Goal: Information Seeking & Learning: Learn about a topic

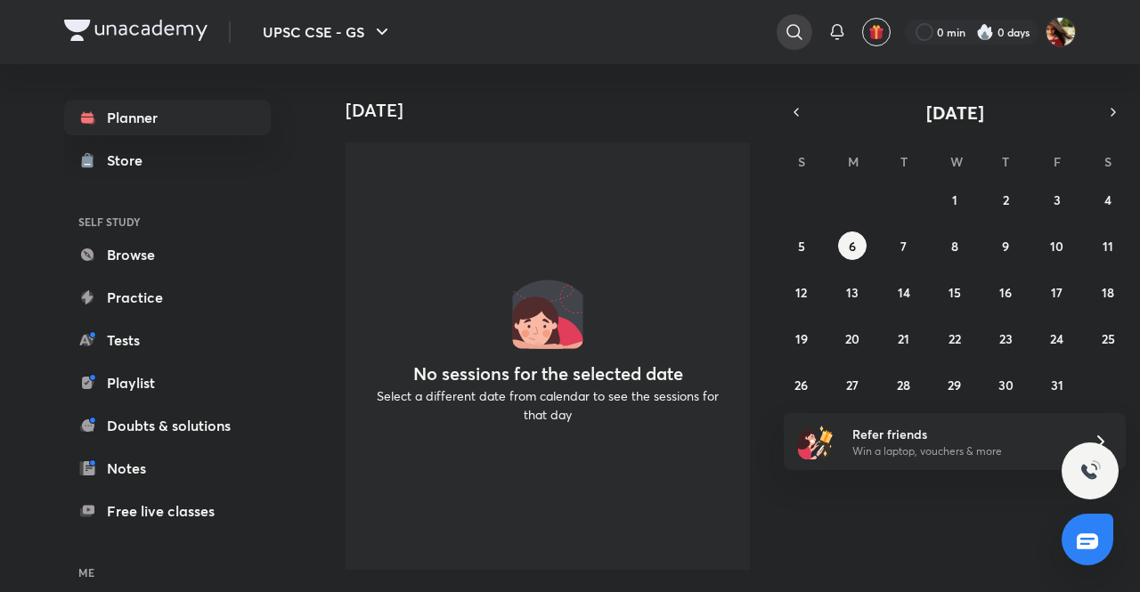
click at [786, 31] on icon at bounding box center [794, 31] width 21 height 21
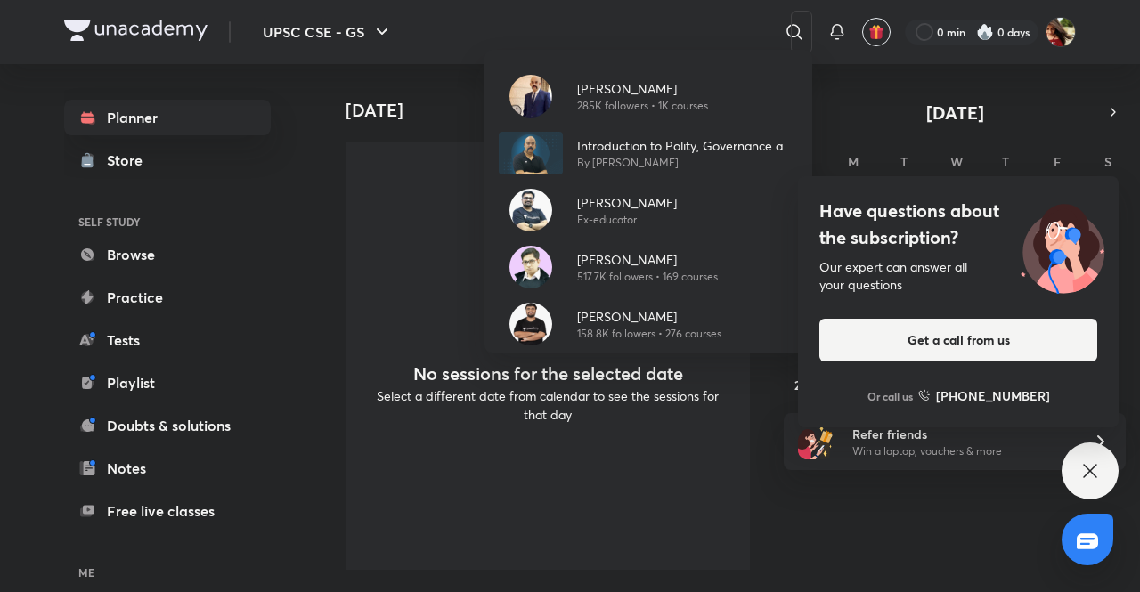
click at [652, 27] on div "Dr Sidharth Arora 285K followers • 1K courses Introduction to Polity, Governanc…" at bounding box center [570, 296] width 1140 height 592
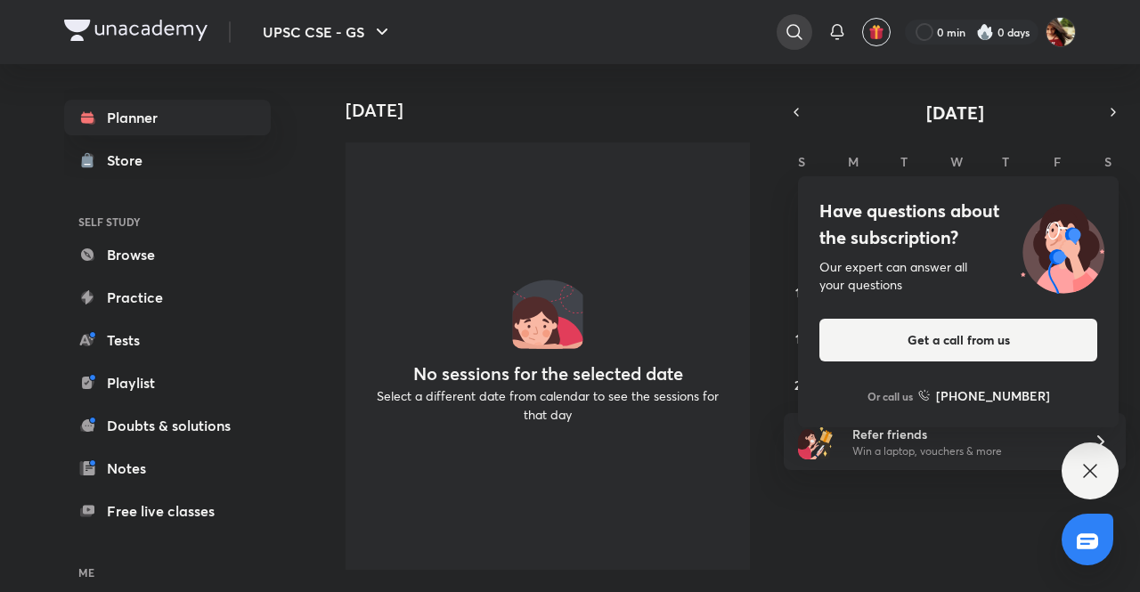
click at [788, 27] on icon at bounding box center [794, 31] width 15 height 15
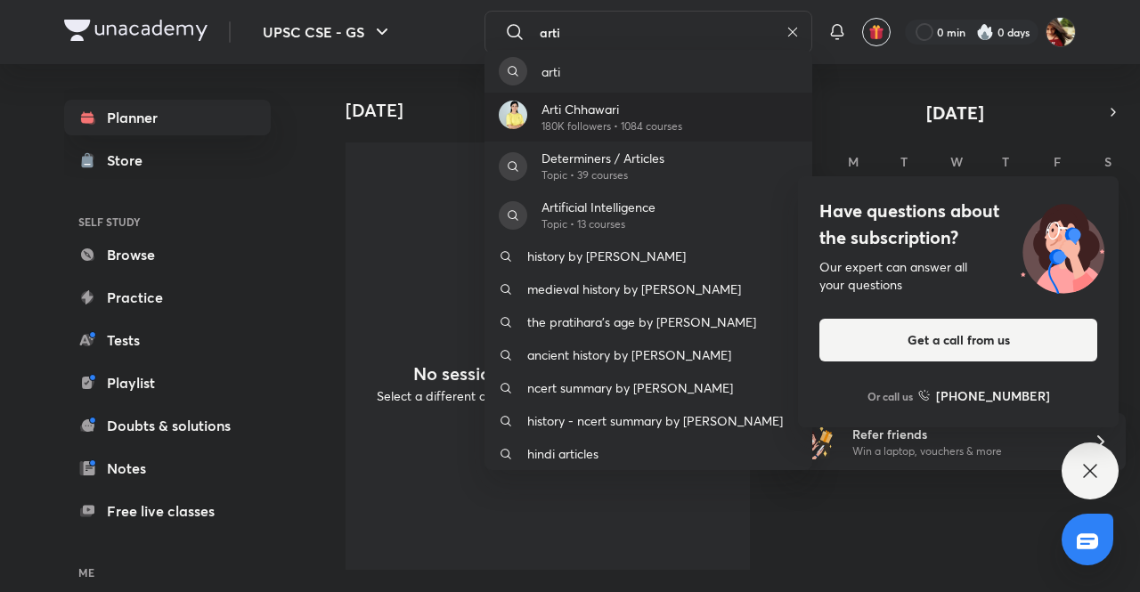
type input "arti"
click at [615, 115] on p "Arti Chhawari" at bounding box center [612, 109] width 141 height 19
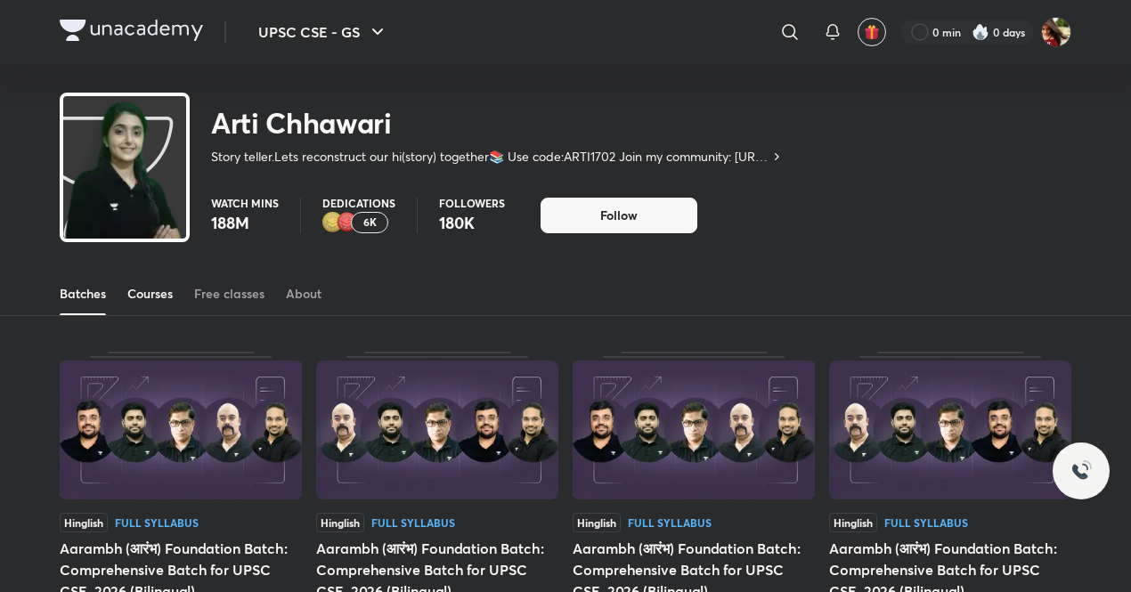
click at [144, 305] on link "Courses" at bounding box center [149, 294] width 45 height 43
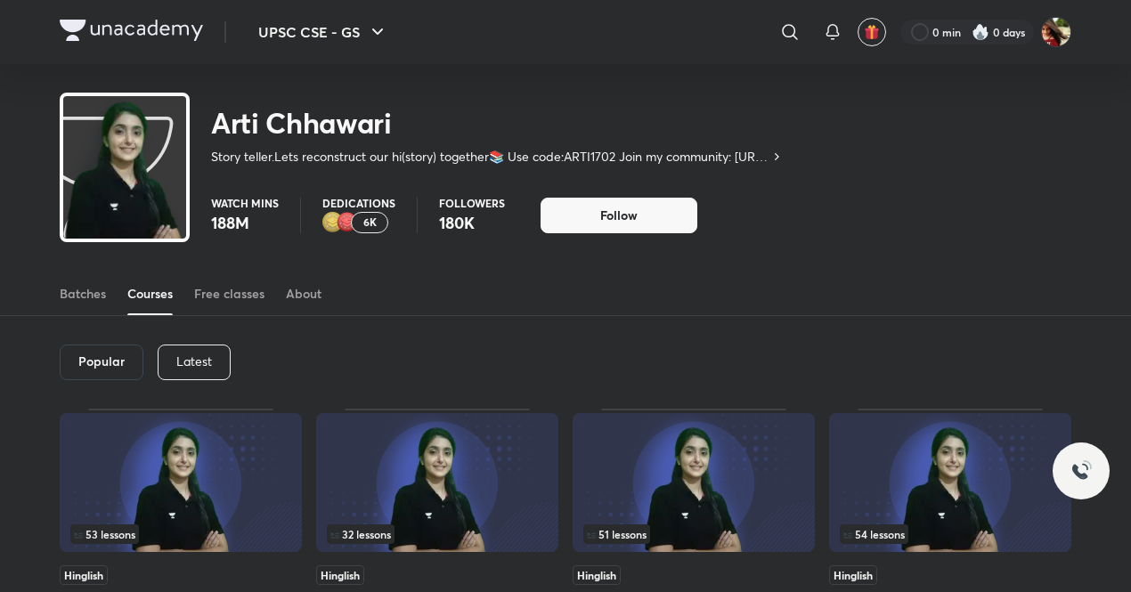
click at [191, 362] on p "Latest" at bounding box center [194, 362] width 36 height 14
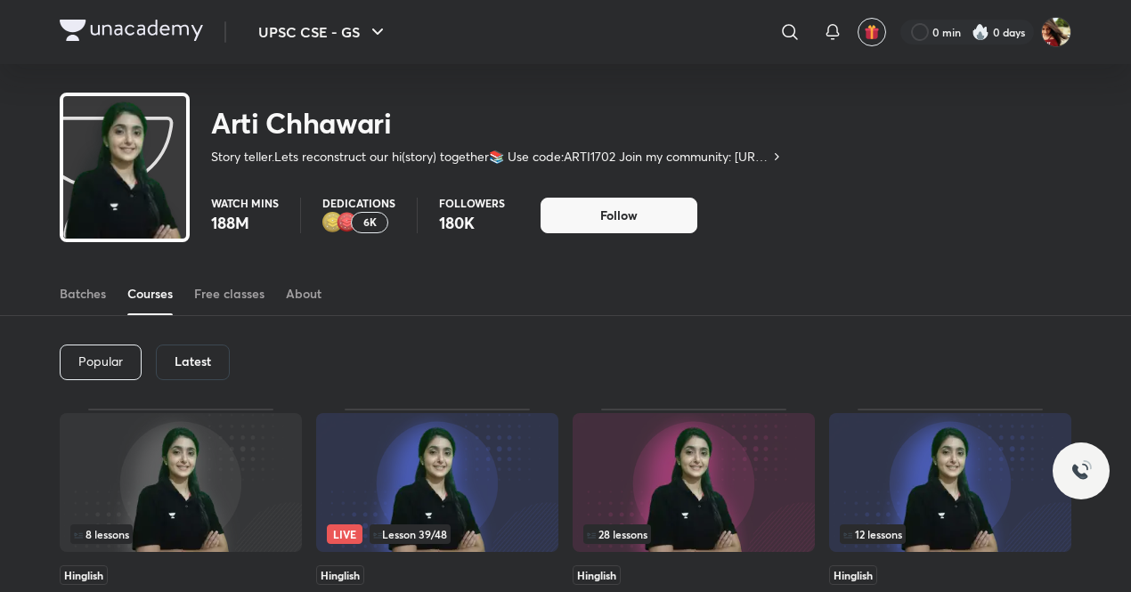
click at [191, 362] on h6 "Latest" at bounding box center [193, 362] width 37 height 14
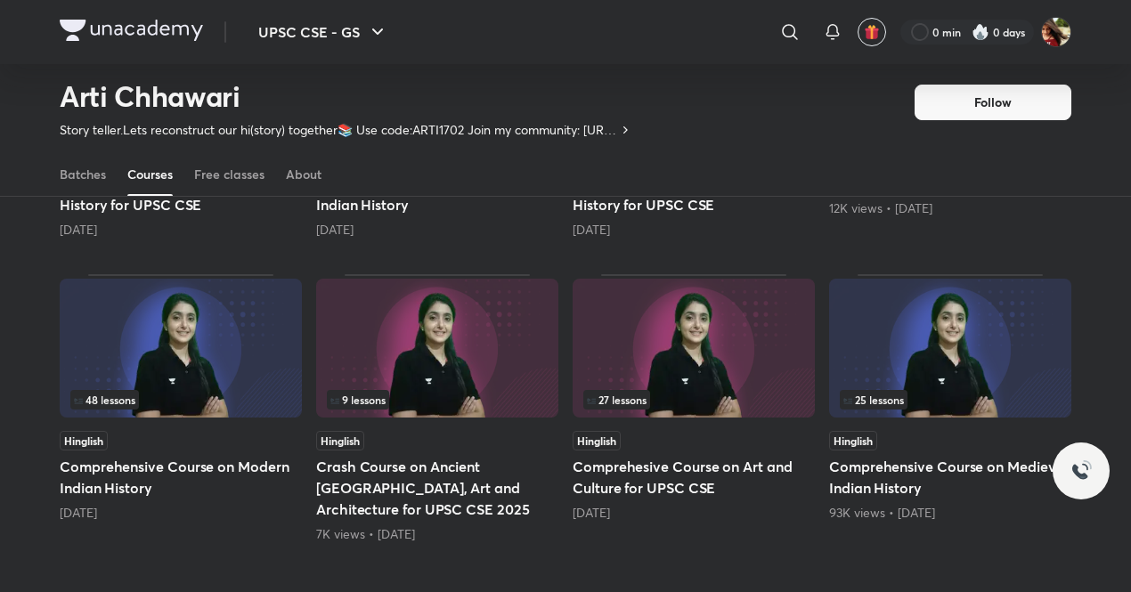
scroll to position [672, 0]
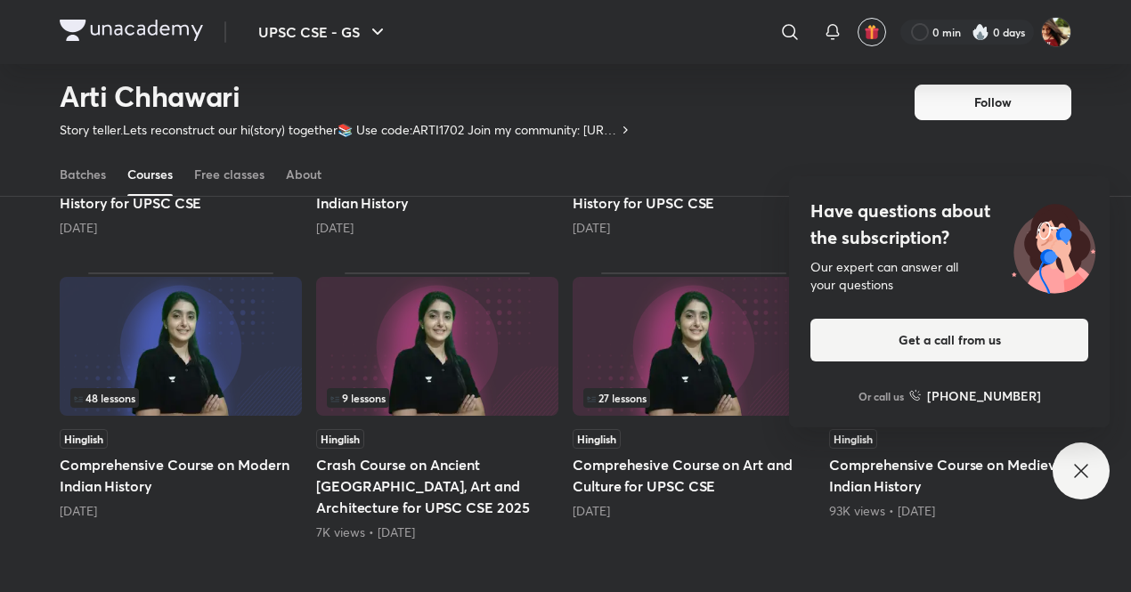
click at [1080, 464] on icon at bounding box center [1081, 471] width 21 height 21
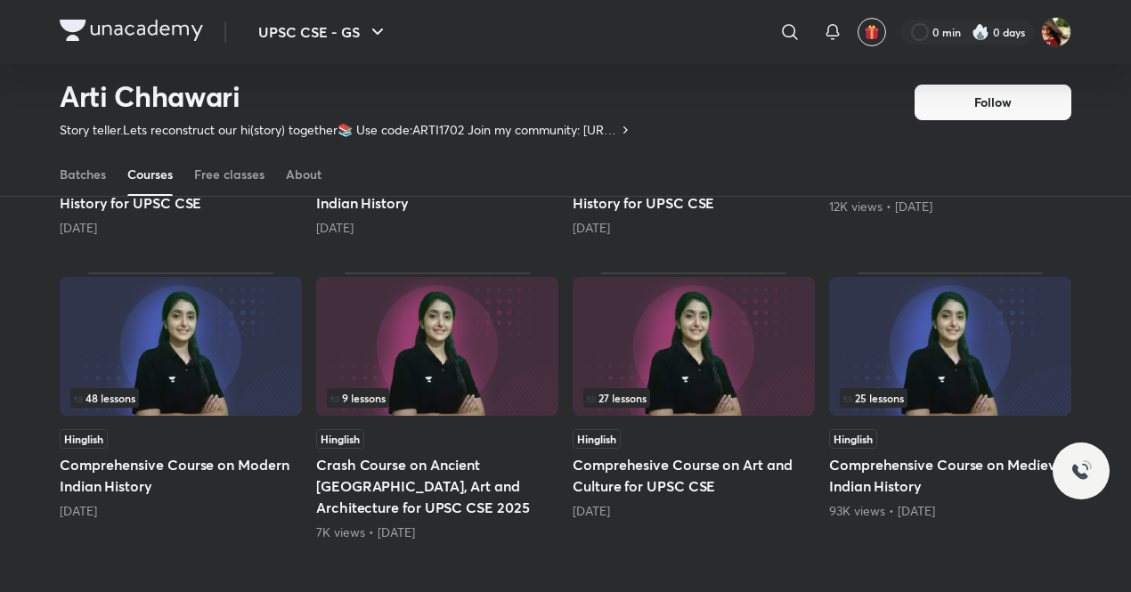
click at [218, 388] on div "48 lessons" at bounding box center [180, 398] width 221 height 20
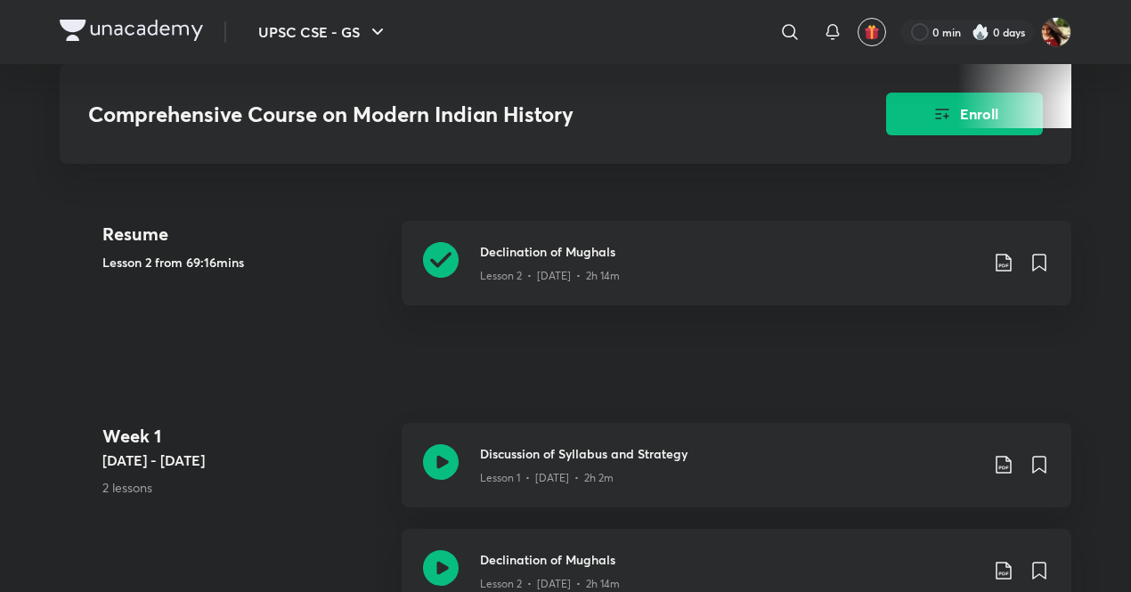
scroll to position [713, 0]
click at [505, 262] on div "Lesson 2 • [DATE] • 2h 14m" at bounding box center [729, 273] width 499 height 23
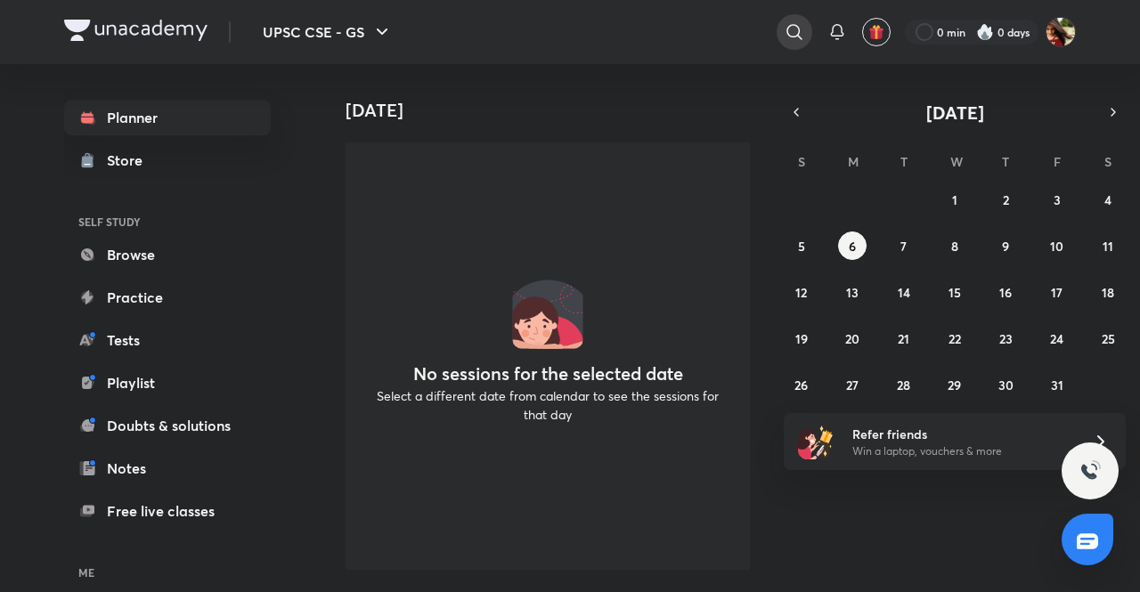
click at [787, 31] on icon at bounding box center [794, 31] width 15 height 15
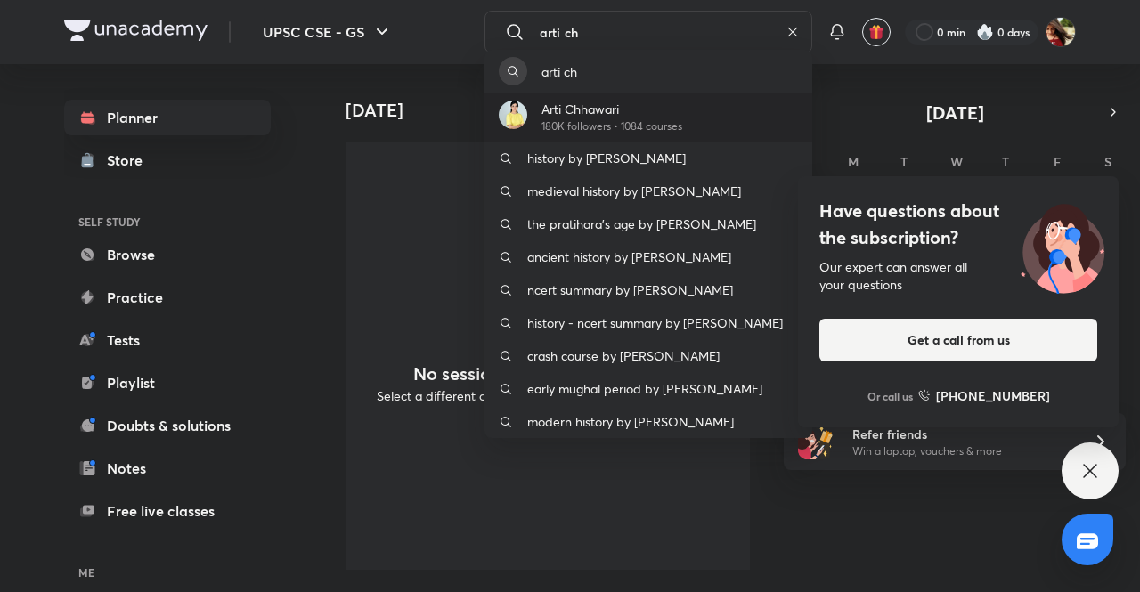
type input "arti ch"
click at [584, 113] on p "Arti Chhawari" at bounding box center [612, 109] width 141 height 19
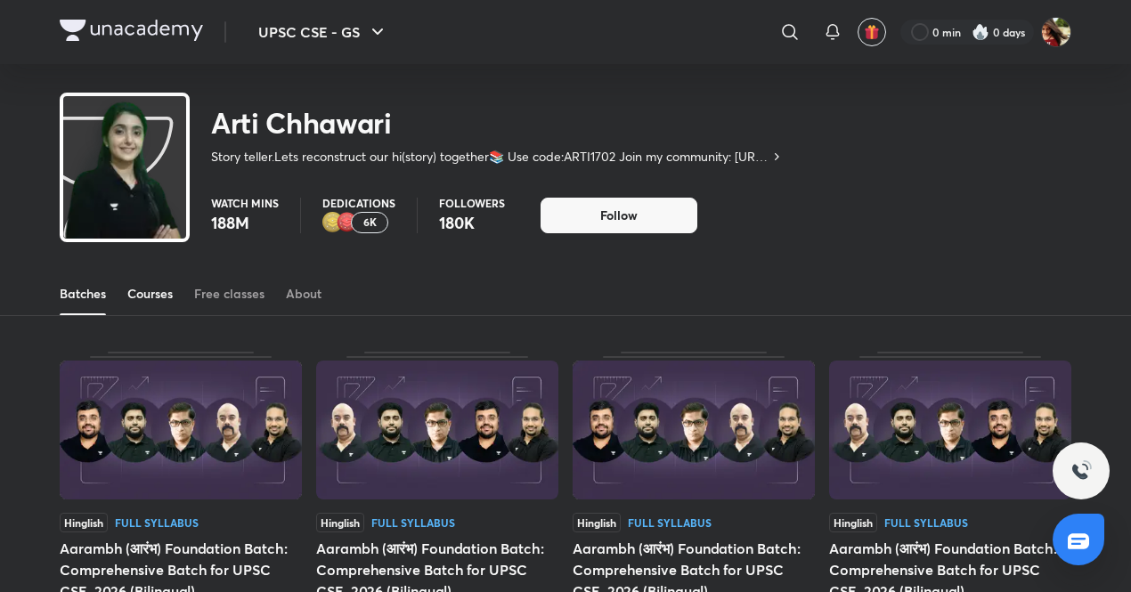
click at [155, 295] on div "Courses" at bounding box center [149, 294] width 45 height 18
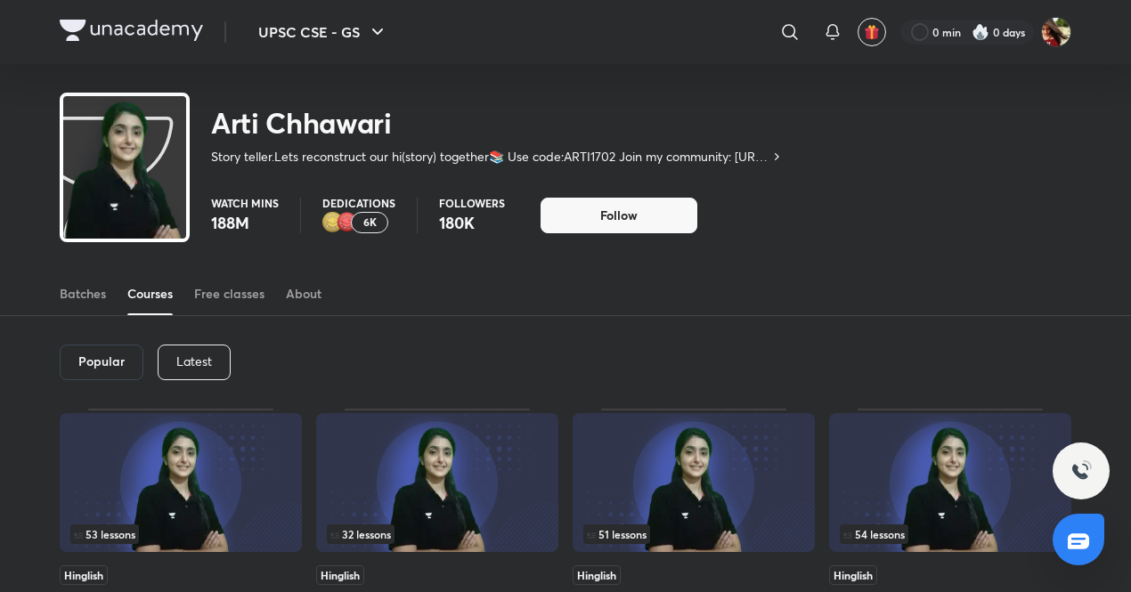
click at [210, 350] on div "Latest" at bounding box center [194, 363] width 73 height 36
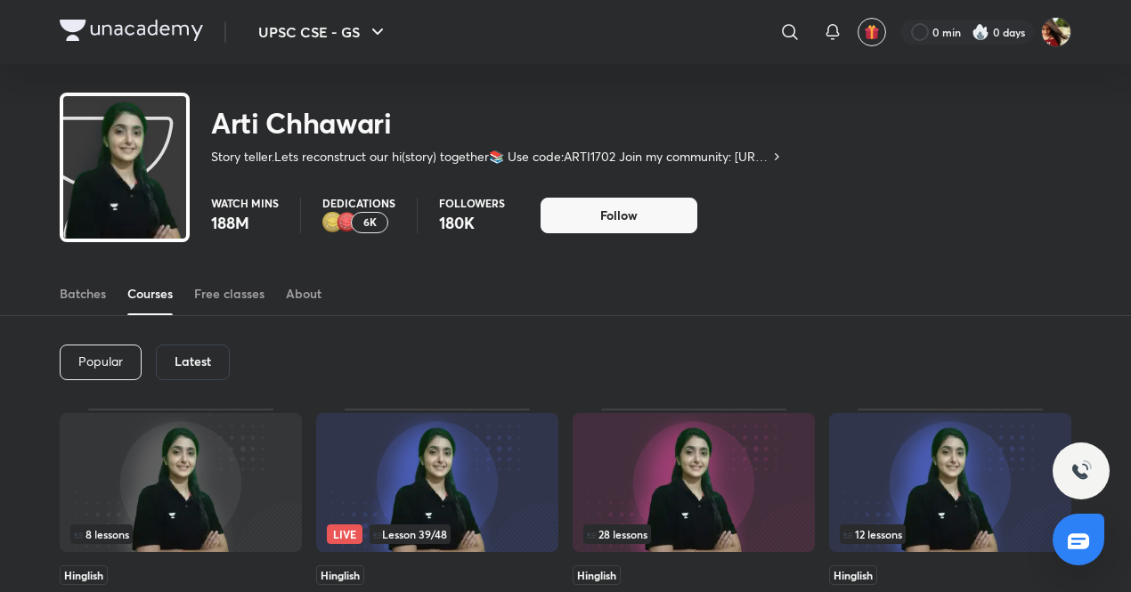
click at [210, 350] on div "Latest" at bounding box center [193, 363] width 74 height 36
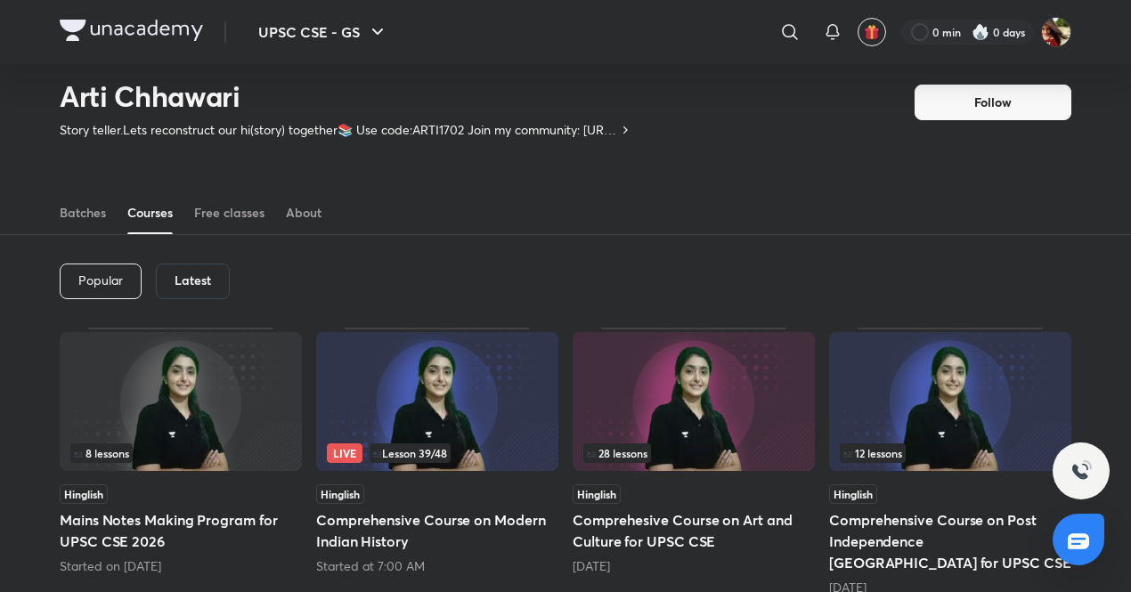
scroll to position [24, 0]
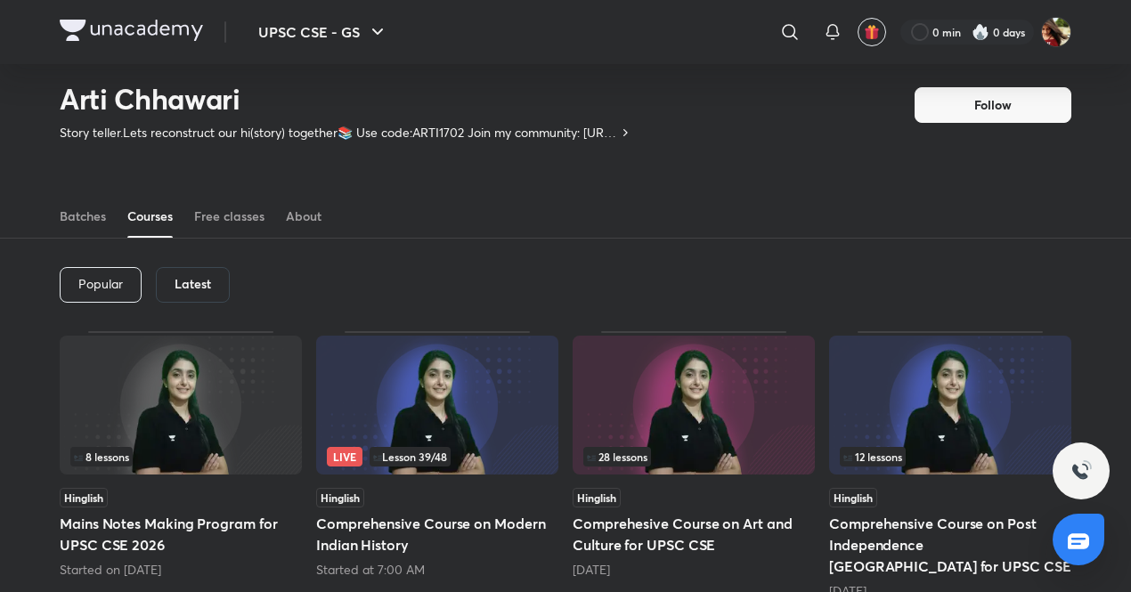
click at [192, 288] on h6 "Latest" at bounding box center [193, 284] width 37 height 14
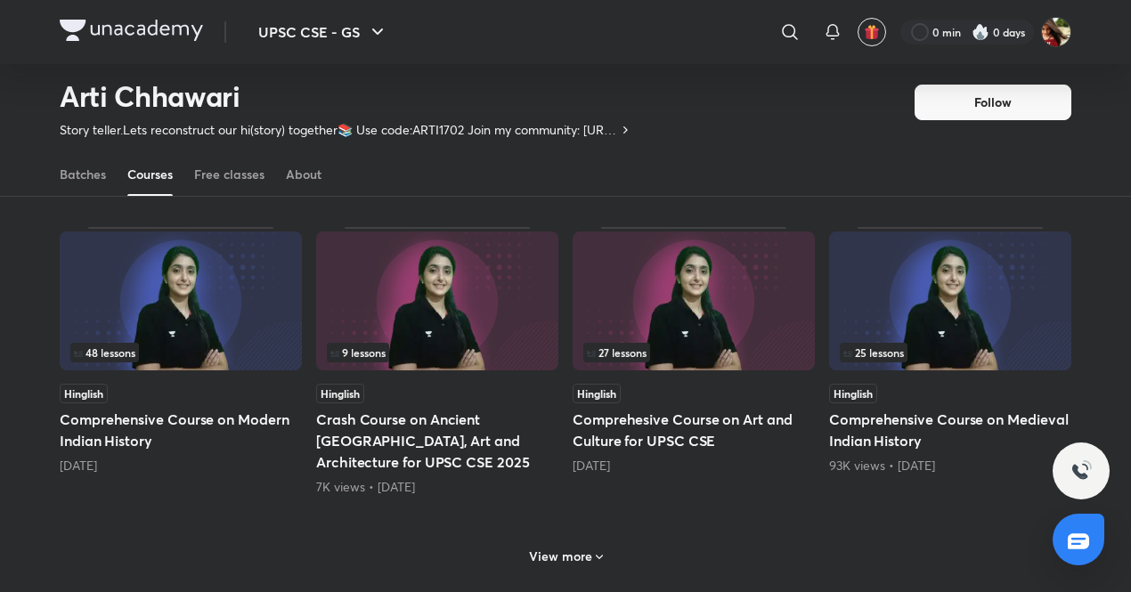
scroll to position [721, 0]
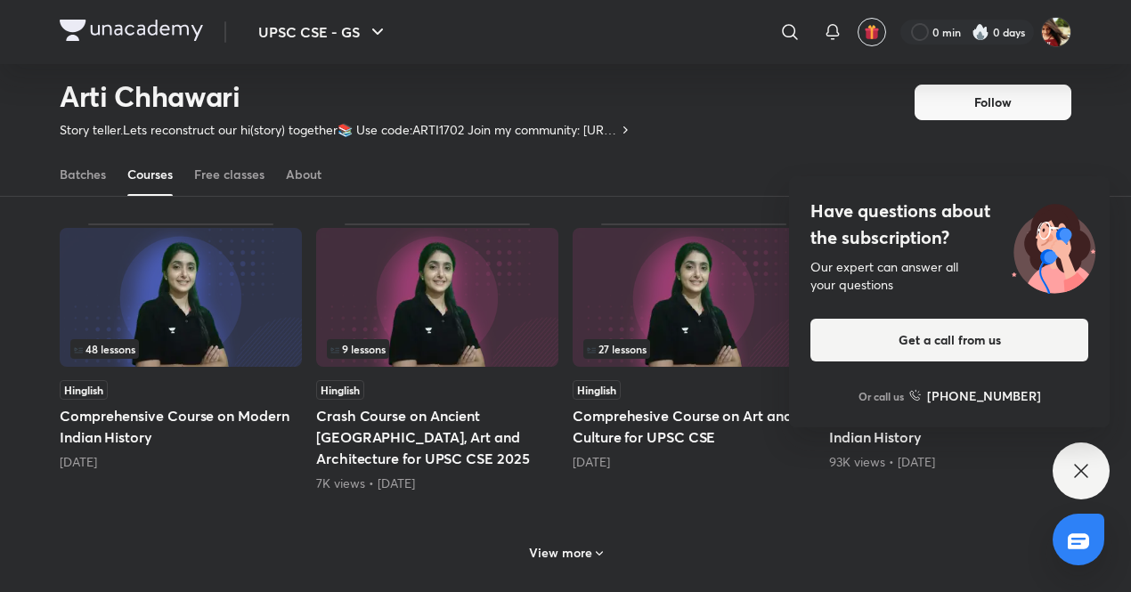
click at [208, 288] on img at bounding box center [181, 297] width 242 height 139
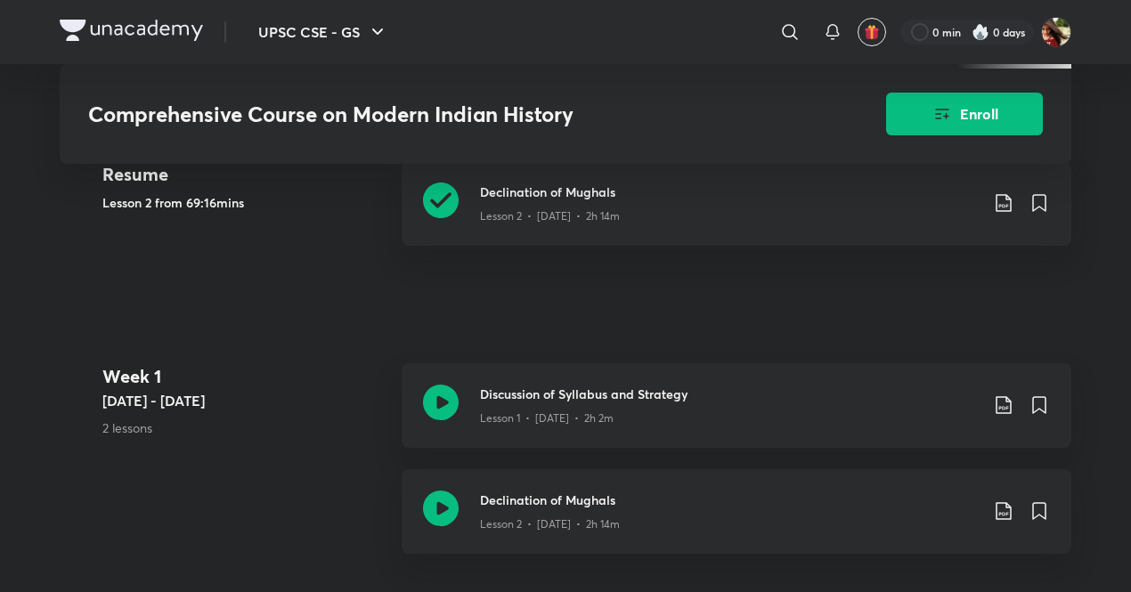
scroll to position [771, 0]
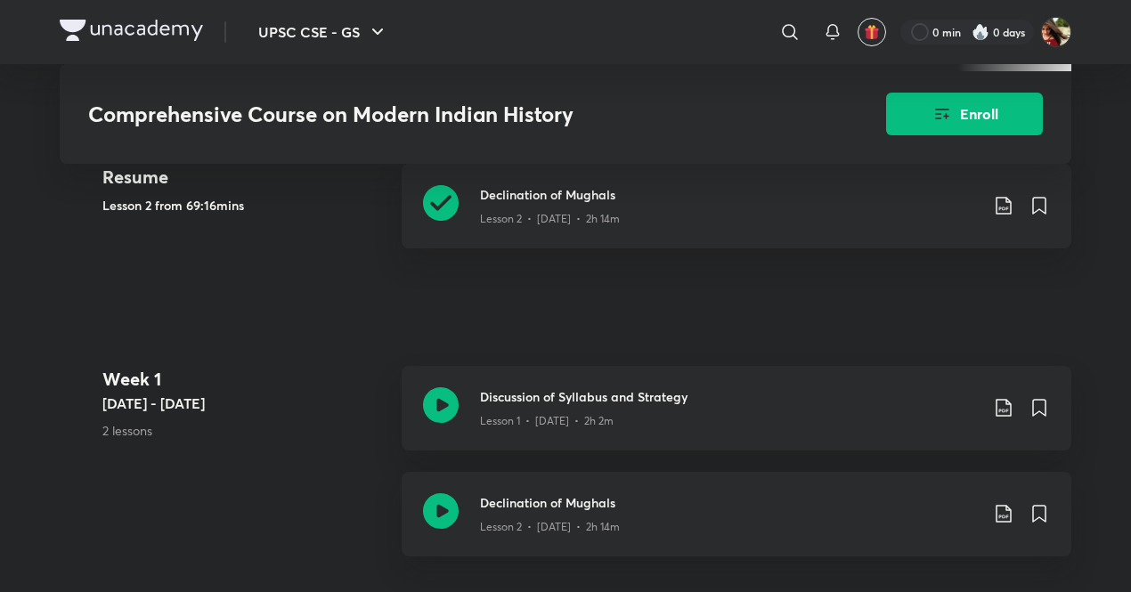
click at [510, 204] on div "Lesson 2 • [DATE] • 2h 14m" at bounding box center [729, 215] width 499 height 23
